Goal: Information Seeking & Learning: Learn about a topic

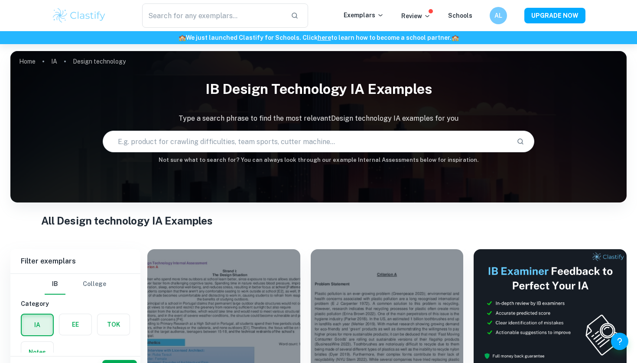
scroll to position [8, 0]
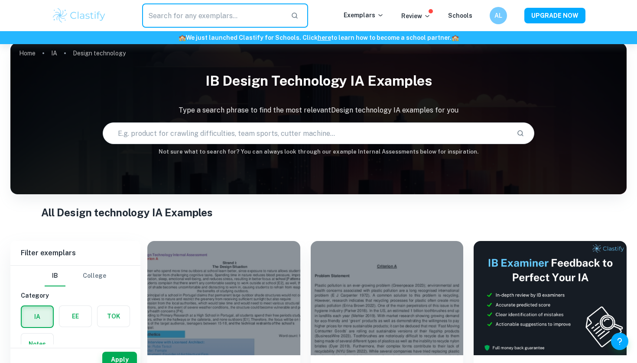
click at [246, 18] on input "text" at bounding box center [213, 15] width 142 height 24
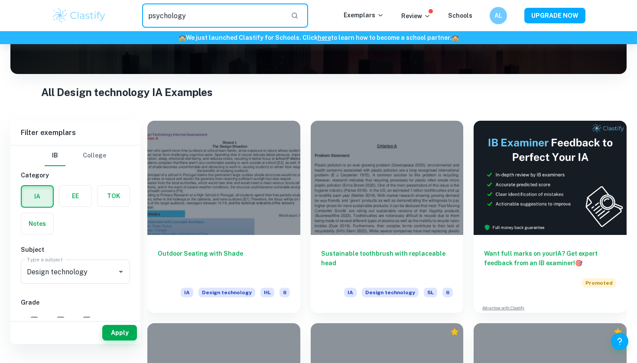
scroll to position [133, 0]
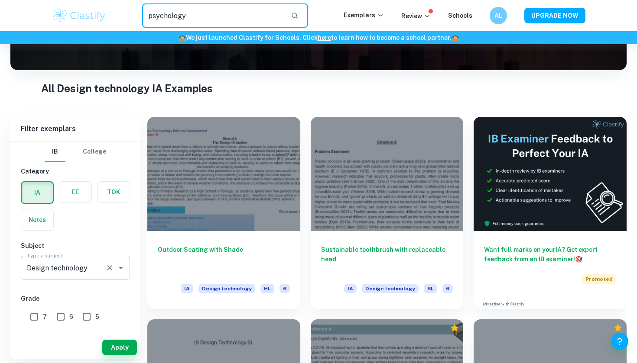
click at [122, 267] on icon "Open" at bounding box center [121, 268] width 4 height 2
type input "psychology"
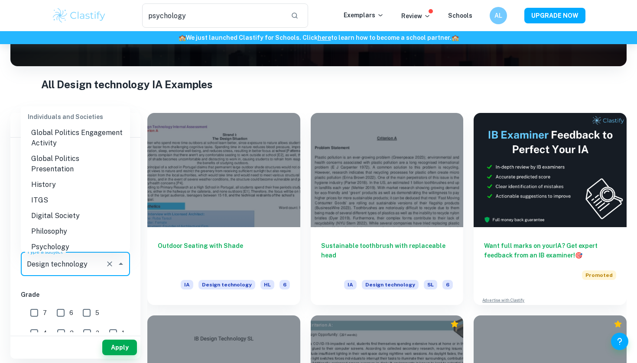
scroll to position [883, 0]
click at [63, 240] on li "Psychology" at bounding box center [75, 248] width 109 height 16
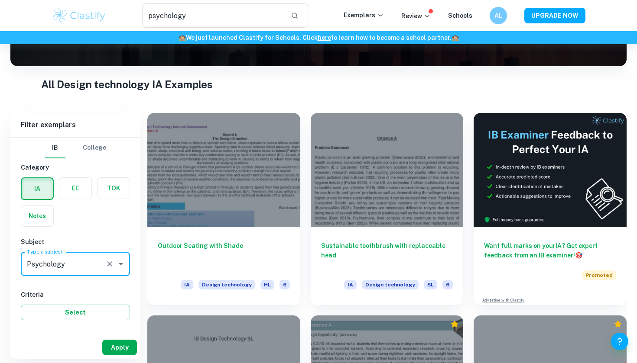
click at [128, 348] on button "Apply" at bounding box center [119, 348] width 35 height 16
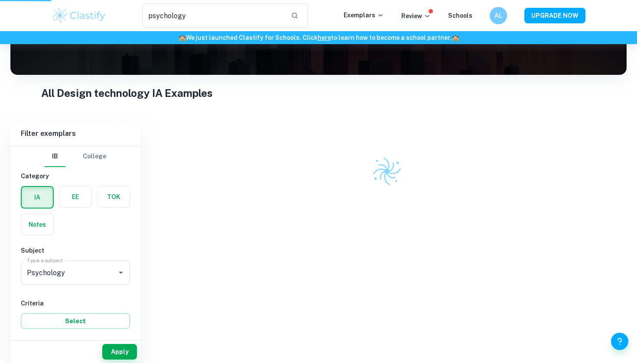
scroll to position [119, 0]
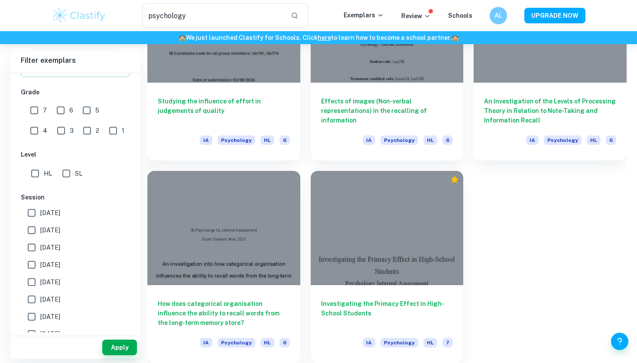
scroll to position [13921, 0]
click at [38, 109] on input "7" at bounding box center [34, 110] width 17 height 17
checkbox input "true"
click at [57, 107] on input "6" at bounding box center [60, 110] width 17 height 17
checkbox input "true"
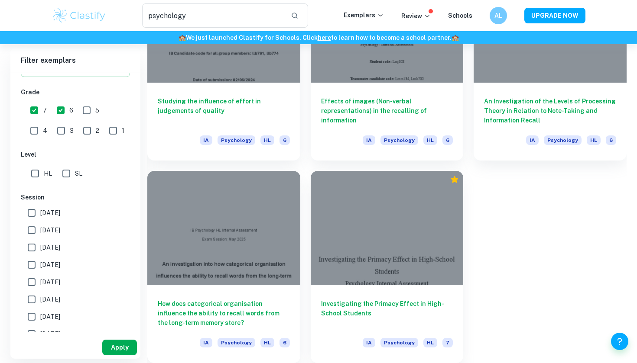
click at [117, 345] on button "Apply" at bounding box center [119, 348] width 35 height 16
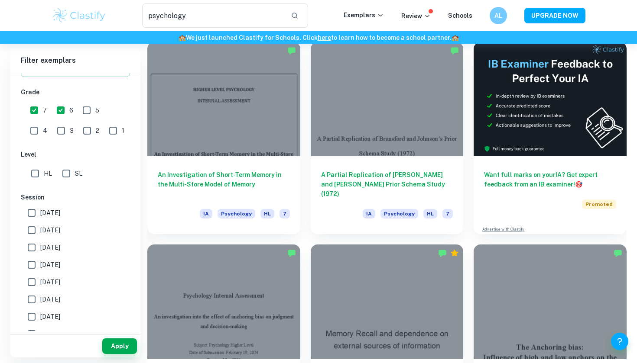
scroll to position [239, 0]
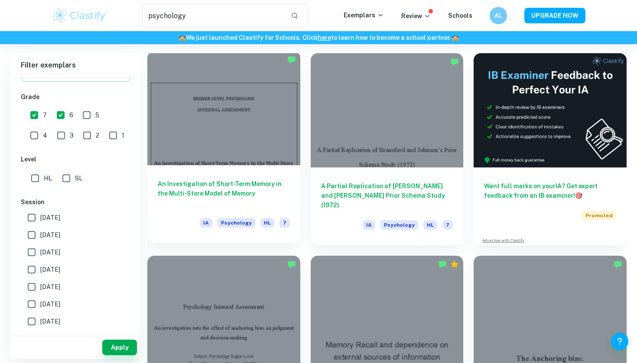
click at [258, 120] on div at bounding box center [223, 108] width 153 height 114
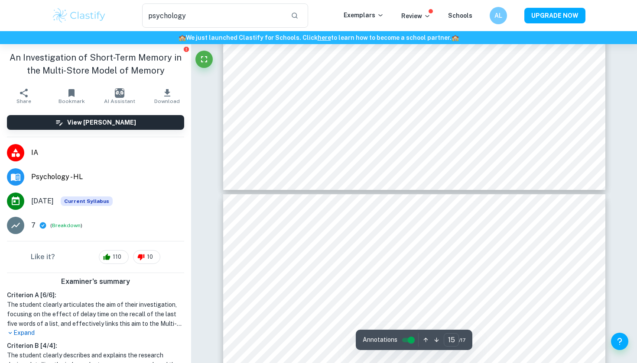
type input "16"
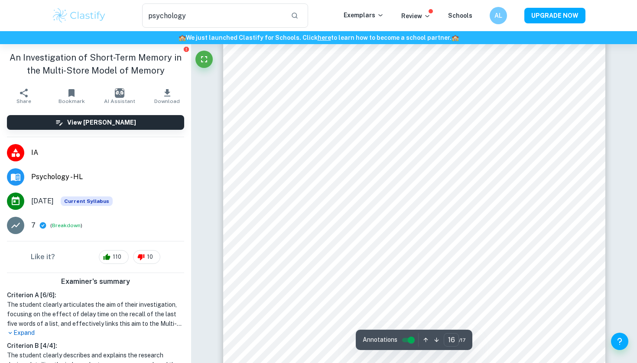
scroll to position [7748, 0]
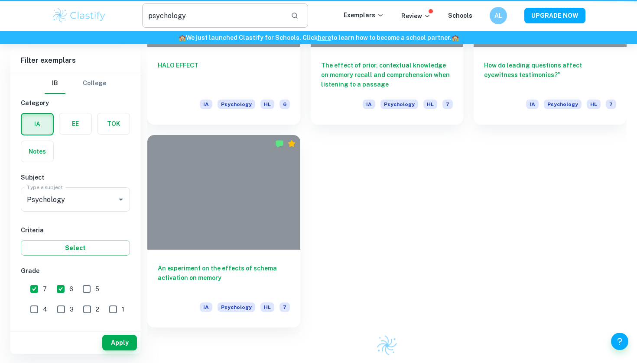
scroll to position [239, 0]
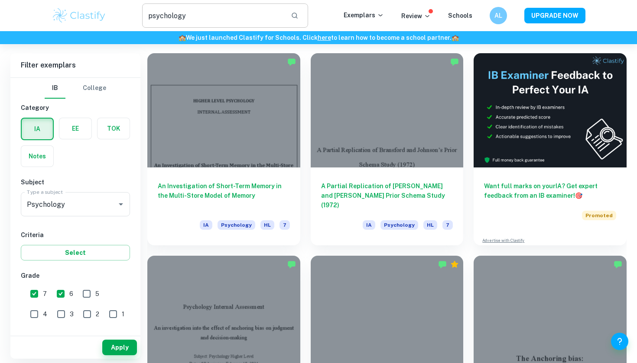
click at [189, 15] on input "psychology" at bounding box center [213, 15] width 142 height 24
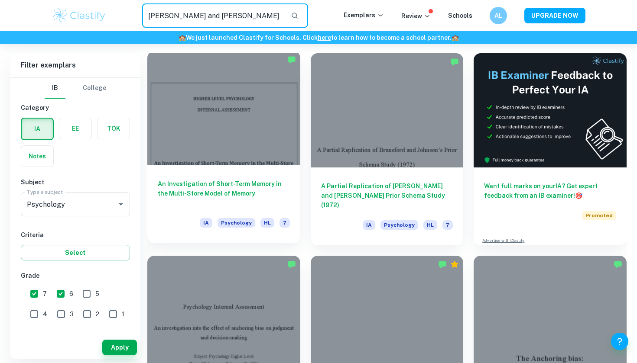
type input "[PERSON_NAME] and [PERSON_NAME]"
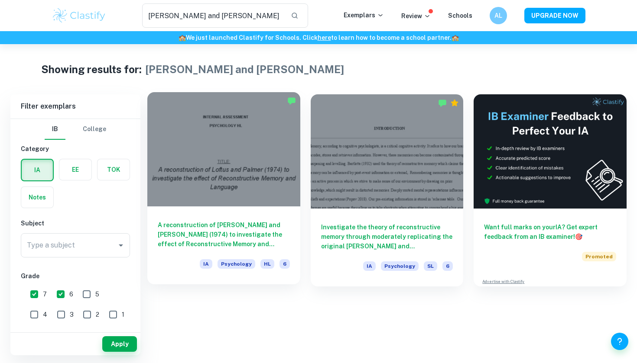
click at [228, 234] on h6 "A reconstruction of [PERSON_NAME] and [PERSON_NAME] (1974) to investigate the e…" at bounding box center [224, 235] width 132 height 29
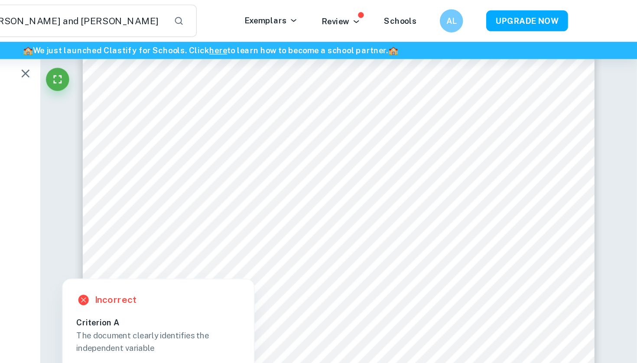
scroll to position [1839, 0]
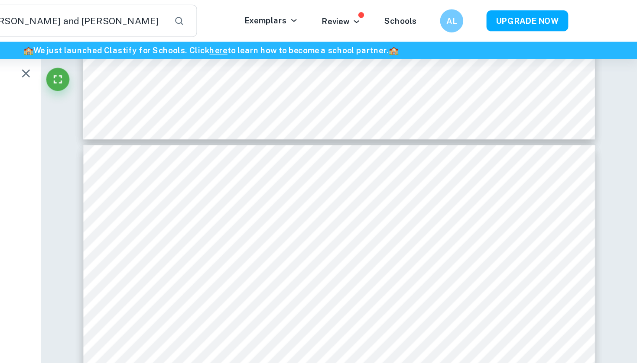
type input "3"
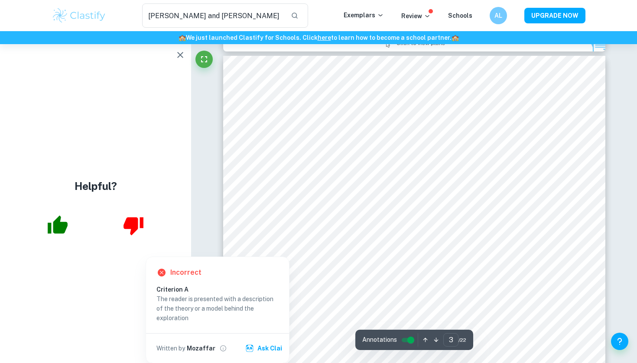
scroll to position [1119, 0]
